Goal: Task Accomplishment & Management: Complete application form

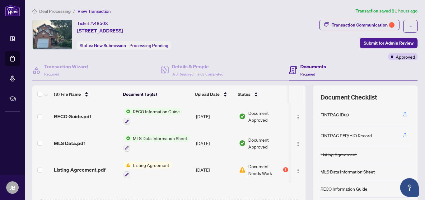
click at [248, 172] on span "Document Needs Work" at bounding box center [264, 170] width 33 height 14
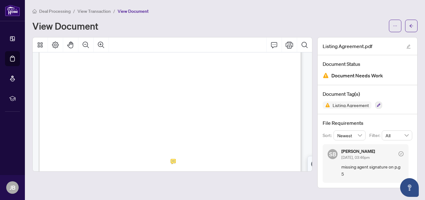
scroll to position [1625, 0]
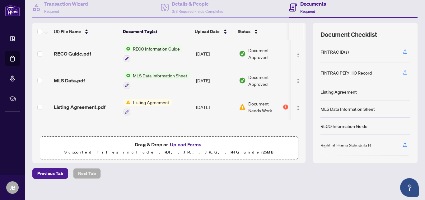
scroll to position [70, 0]
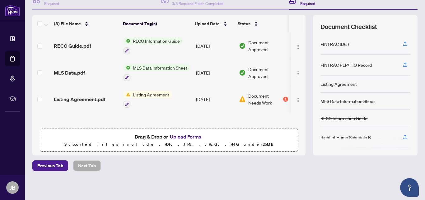
click at [193, 137] on button "Upload Forms" at bounding box center [185, 136] width 35 height 8
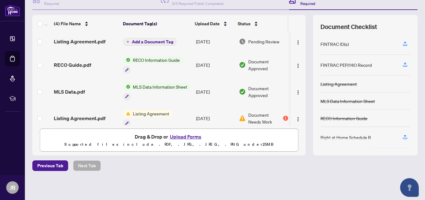
scroll to position [0, 0]
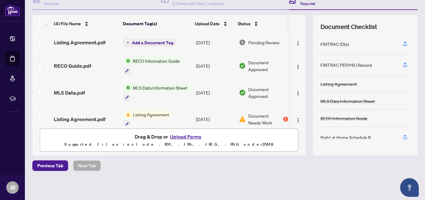
click at [191, 135] on button "Upload Forms" at bounding box center [185, 136] width 35 height 8
click at [180, 137] on button "Upload Forms" at bounding box center [185, 136] width 35 height 8
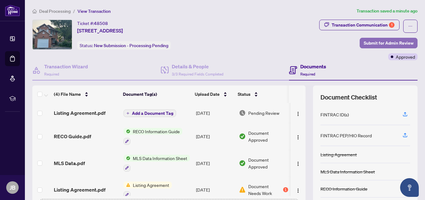
click at [392, 40] on span "Submit for Admin Review" at bounding box center [389, 43] width 50 height 10
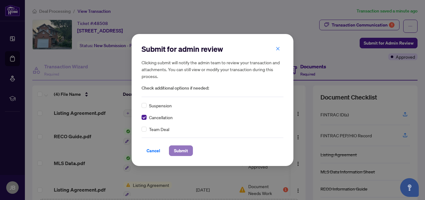
click at [175, 151] on span "Submit" at bounding box center [181, 150] width 14 height 10
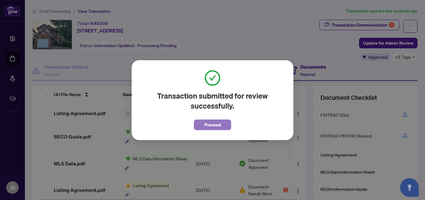
click at [210, 126] on span "Proceed" at bounding box center [213, 125] width 17 height 10
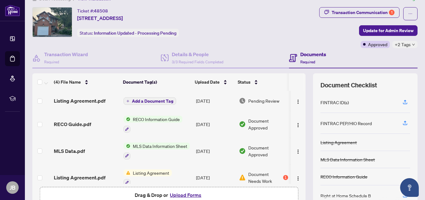
scroll to position [71, 0]
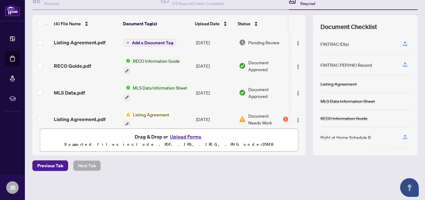
click at [191, 136] on button "Upload Forms" at bounding box center [185, 136] width 35 height 8
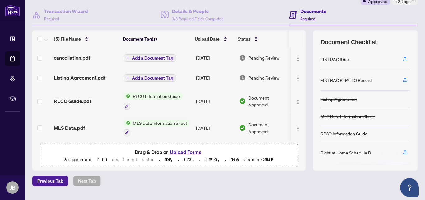
scroll to position [0, 0]
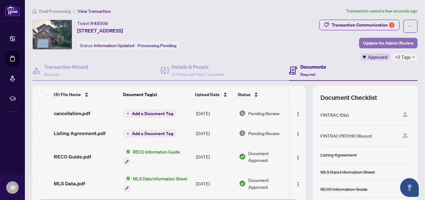
click at [383, 41] on span "Update for Admin Review" at bounding box center [388, 43] width 50 height 10
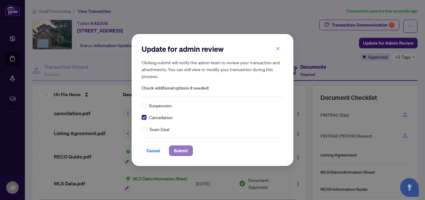
click at [178, 150] on span "Submit" at bounding box center [181, 150] width 14 height 10
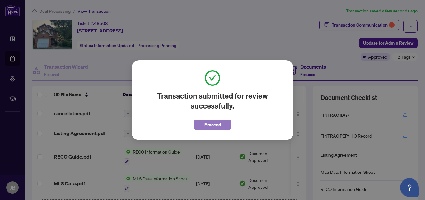
click at [210, 124] on span "Proceed" at bounding box center [213, 125] width 17 height 10
